Goal: Check status: Check status

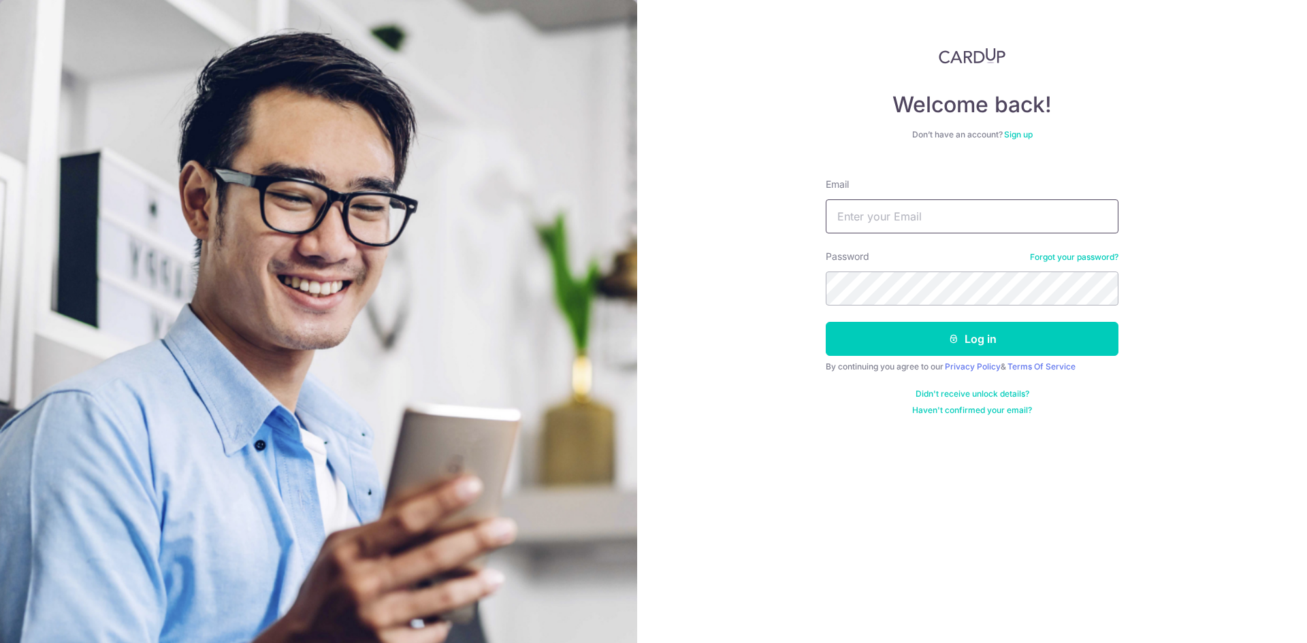
type input "[EMAIL_ADDRESS][DOMAIN_NAME]"
click at [826, 322] on button "Log in" at bounding box center [972, 339] width 293 height 34
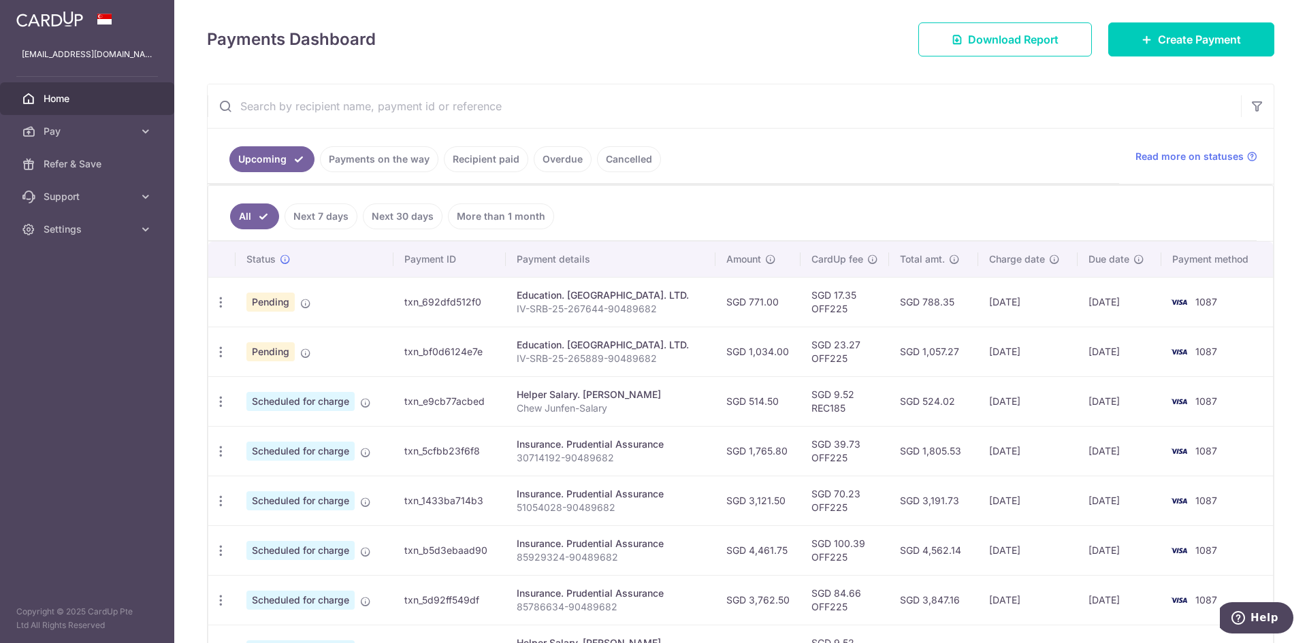
scroll to position [182, 0]
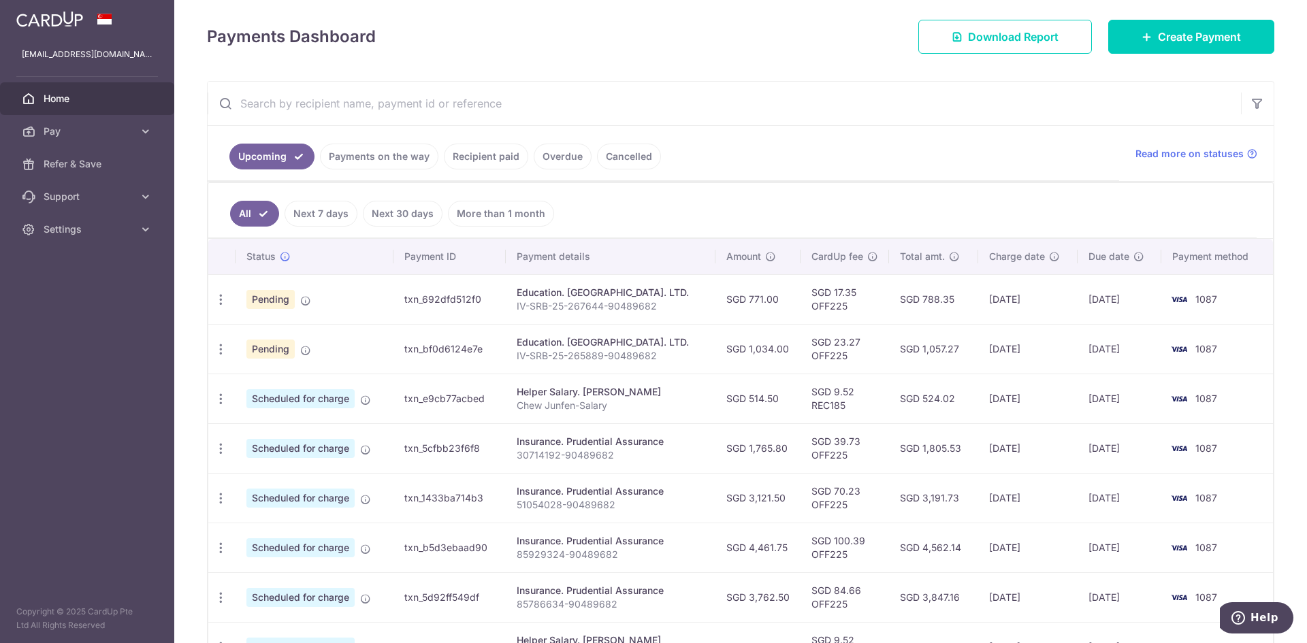
click at [412, 158] on link "Payments on the way" at bounding box center [379, 157] width 118 height 26
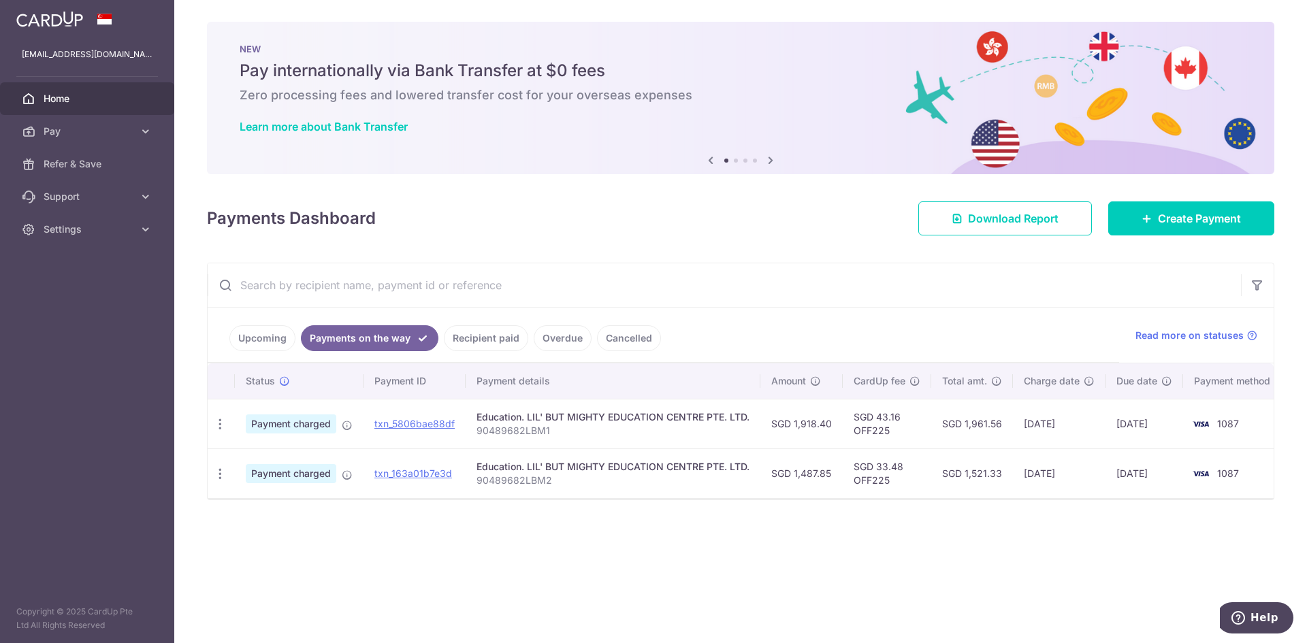
click at [263, 335] on link "Upcoming" at bounding box center [262, 338] width 66 height 26
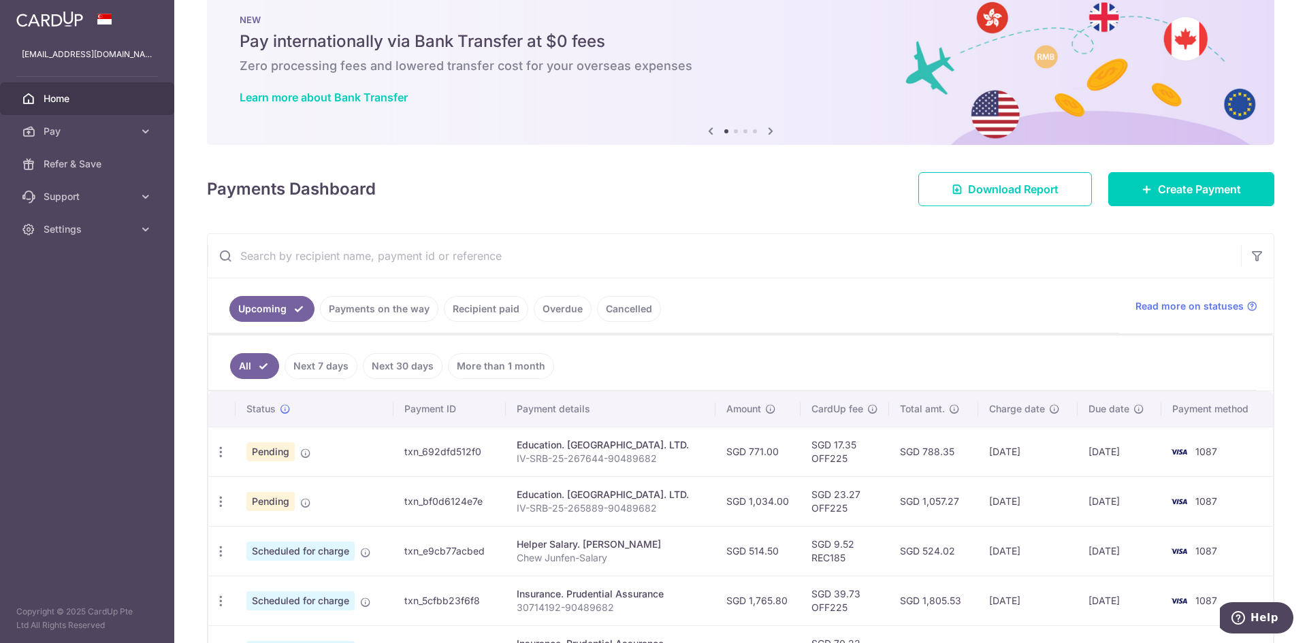
scroll to position [91, 0]
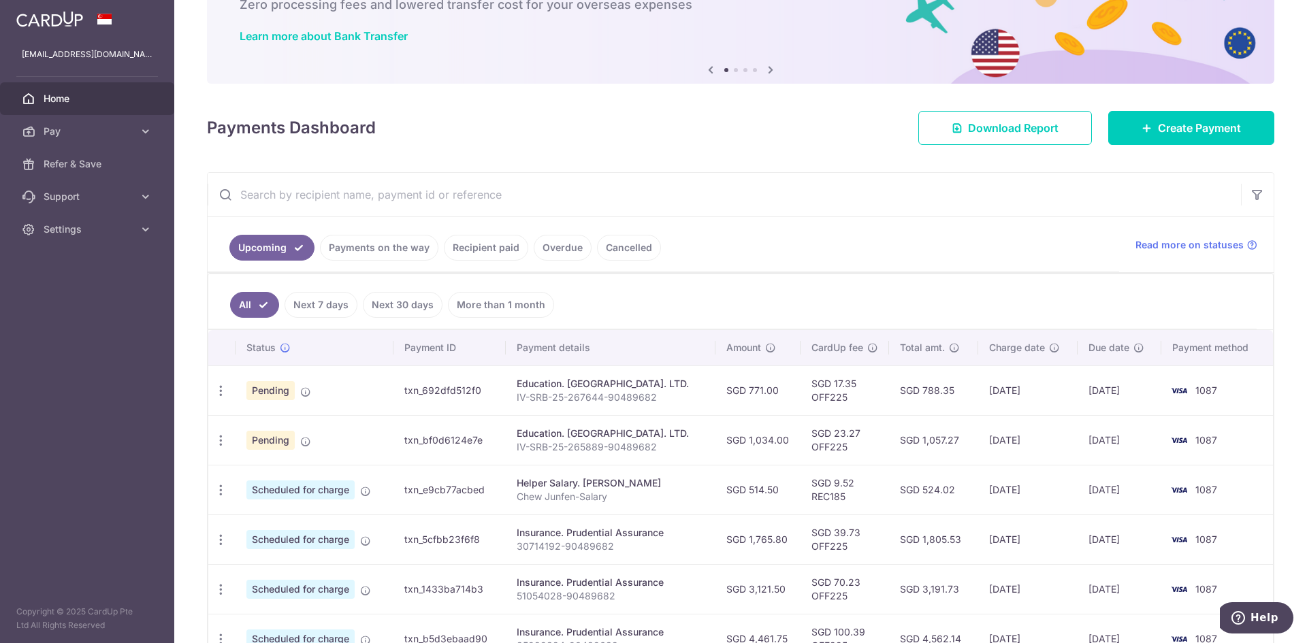
click at [360, 244] on link "Payments on the way" at bounding box center [379, 248] width 118 height 26
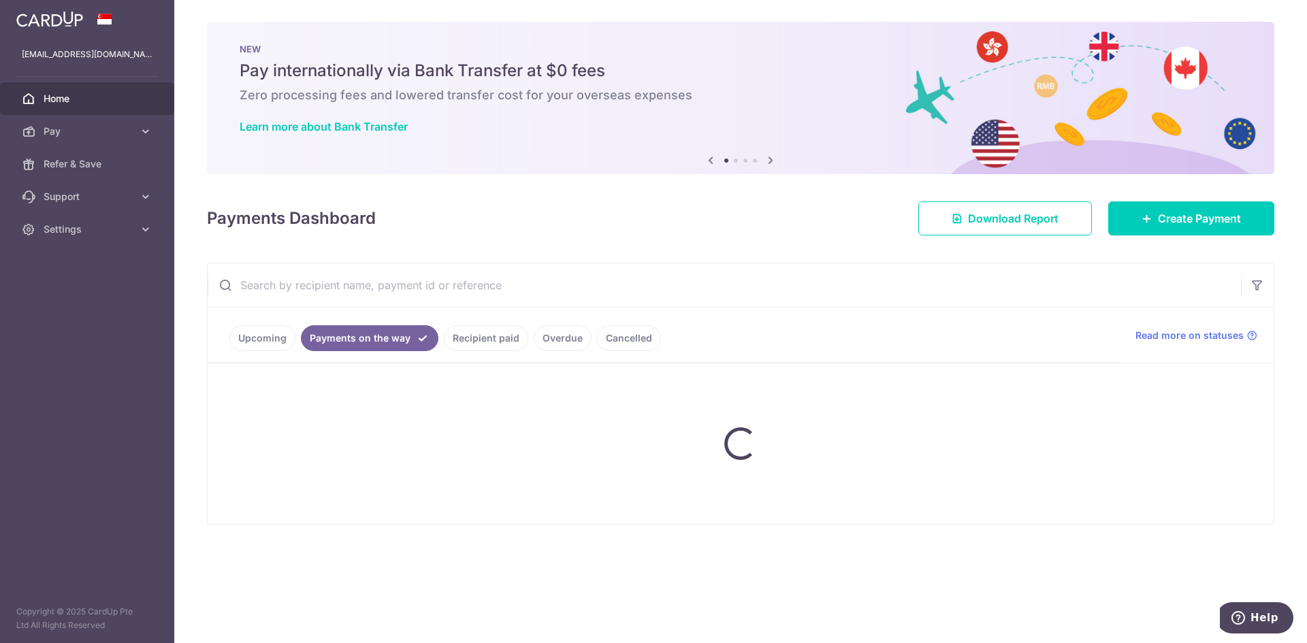
scroll to position [0, 0]
